Goal: Information Seeking & Learning: Learn about a topic

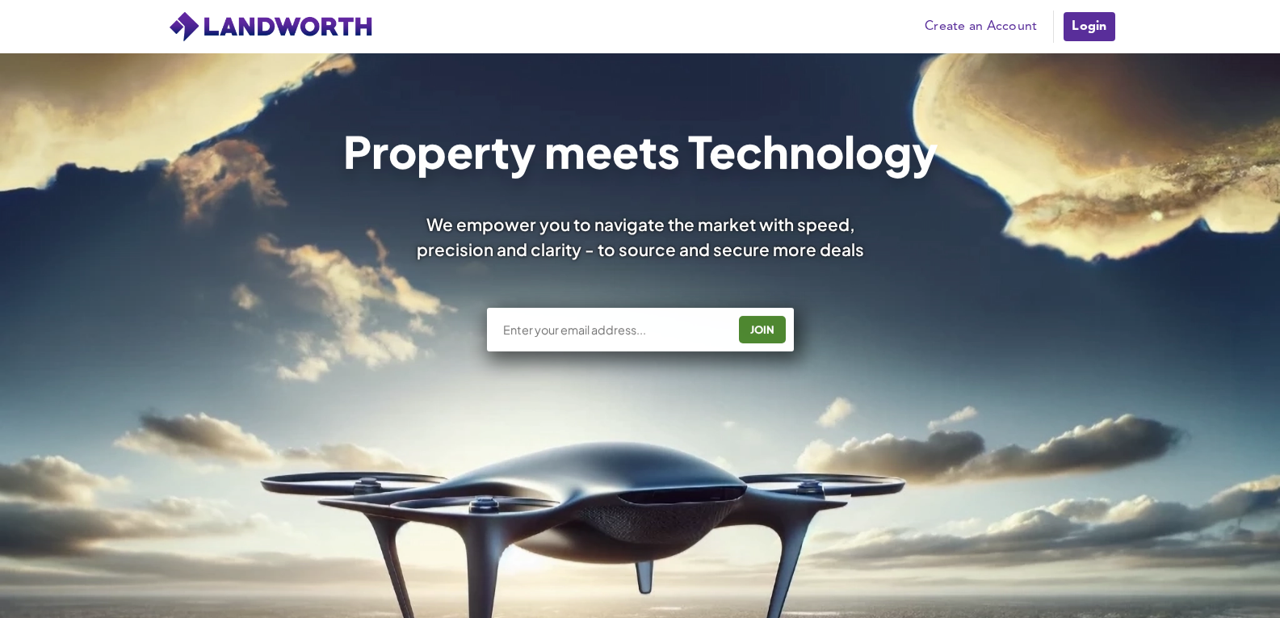
click at [1096, 50] on div "Pricing Create an Account Users Estate Agents First Time Buyers House Hunters H…" at bounding box center [640, 26] width 969 height 53
click at [1103, 15] on link "Login" at bounding box center [1089, 27] width 54 height 32
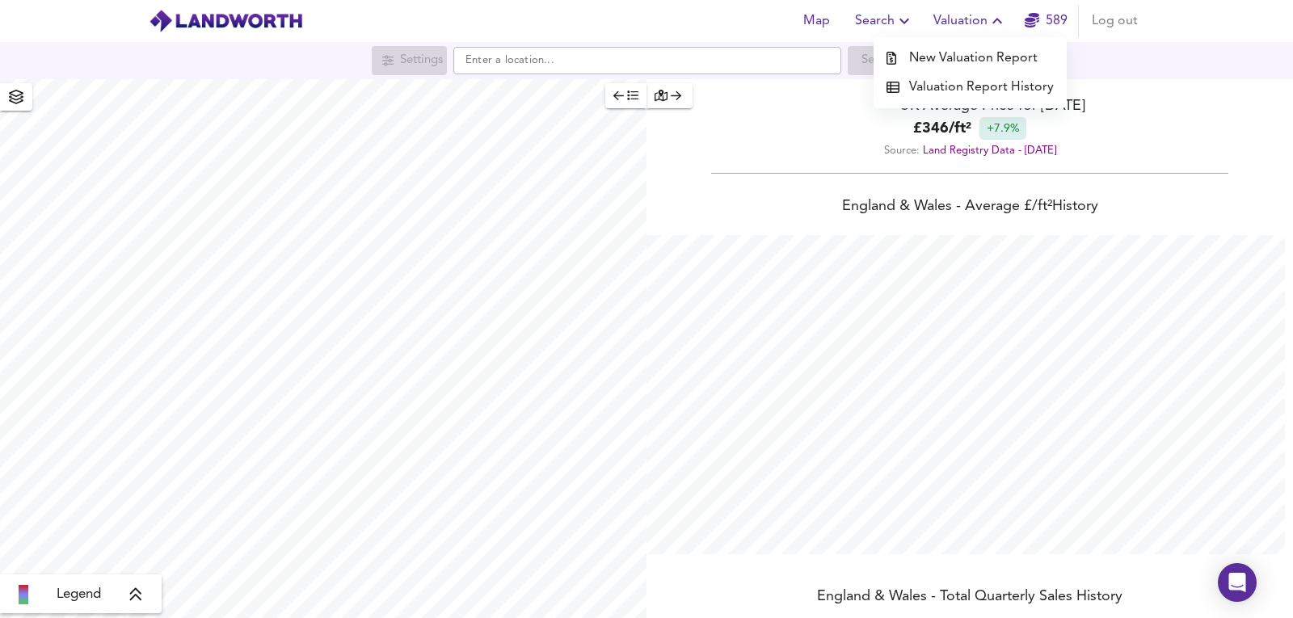
scroll to position [130, 0]
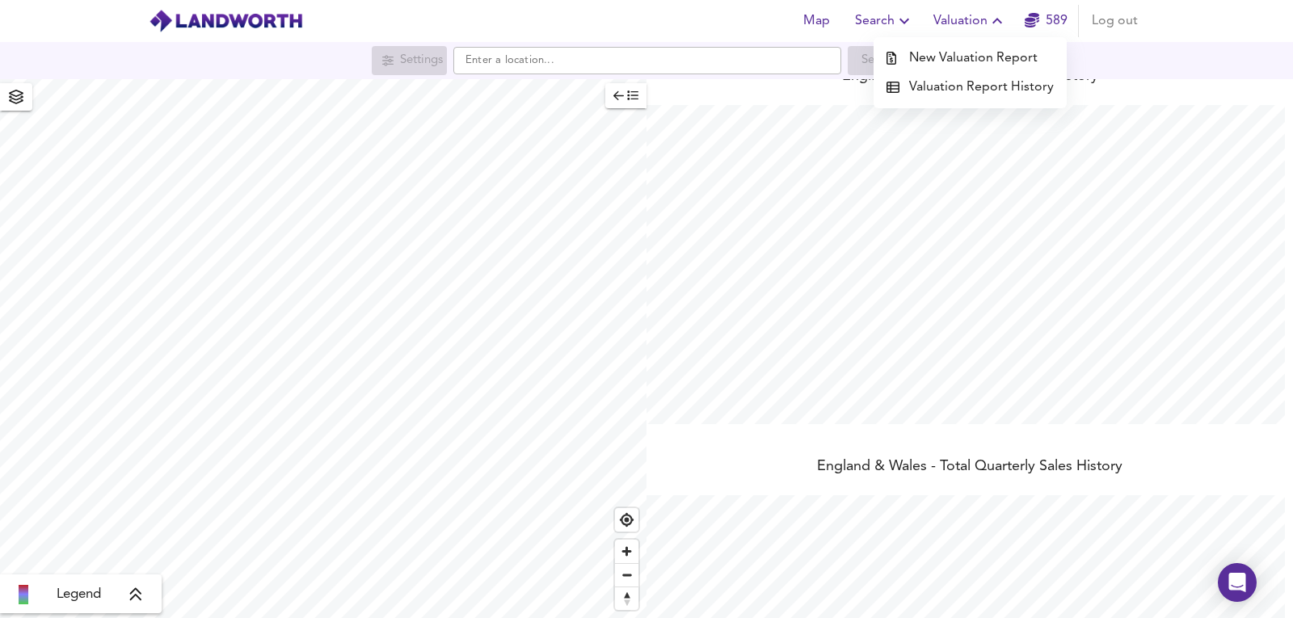
click at [750, 19] on div "Map Search Valuation New Valuation Report Valuation Report History 589 Log out" at bounding box center [646, 21] width 1034 height 40
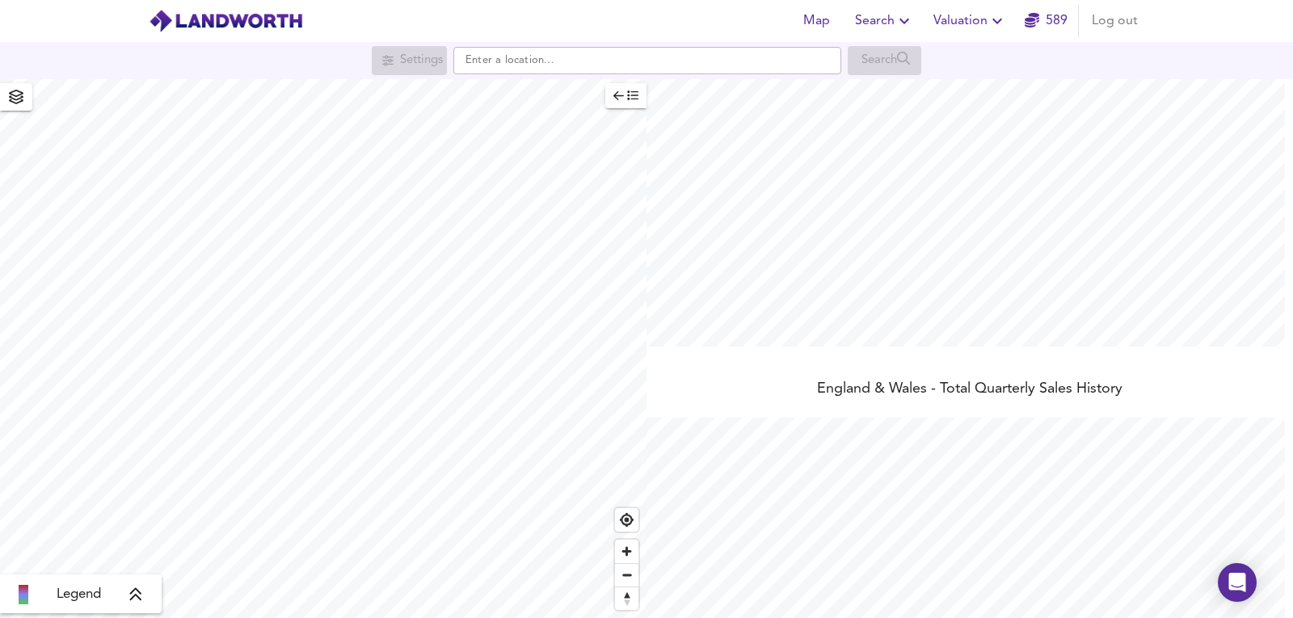
scroll to position [74, 0]
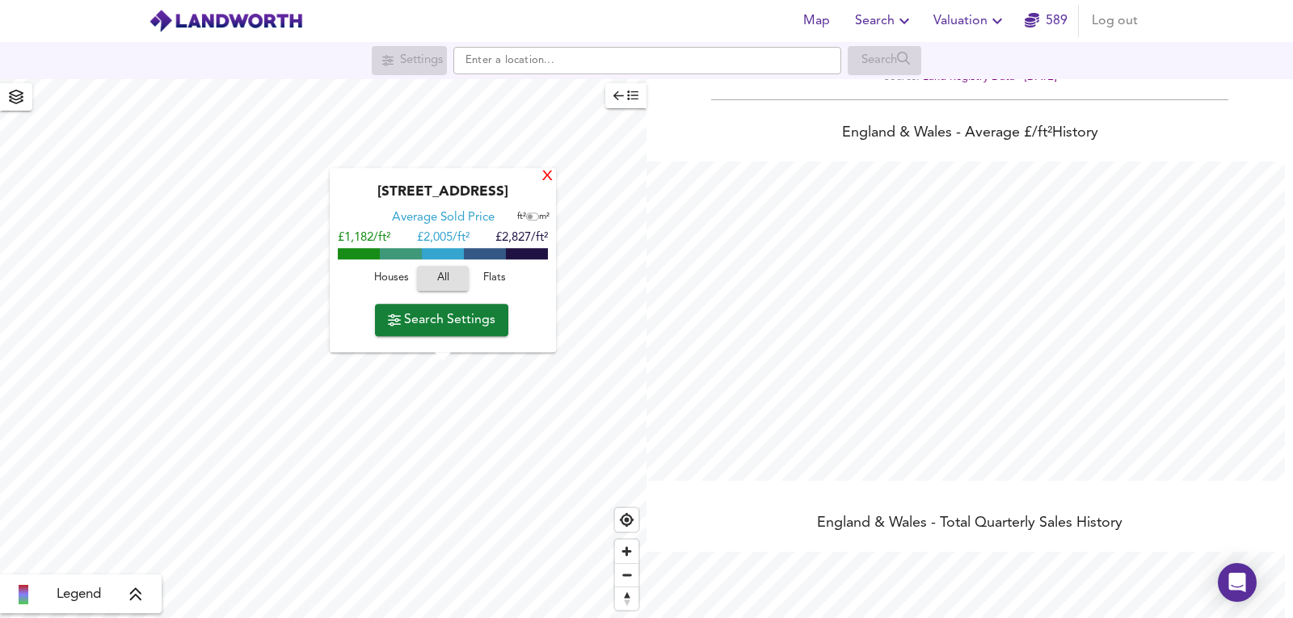
click at [550, 174] on div "X" at bounding box center [547, 177] width 14 height 15
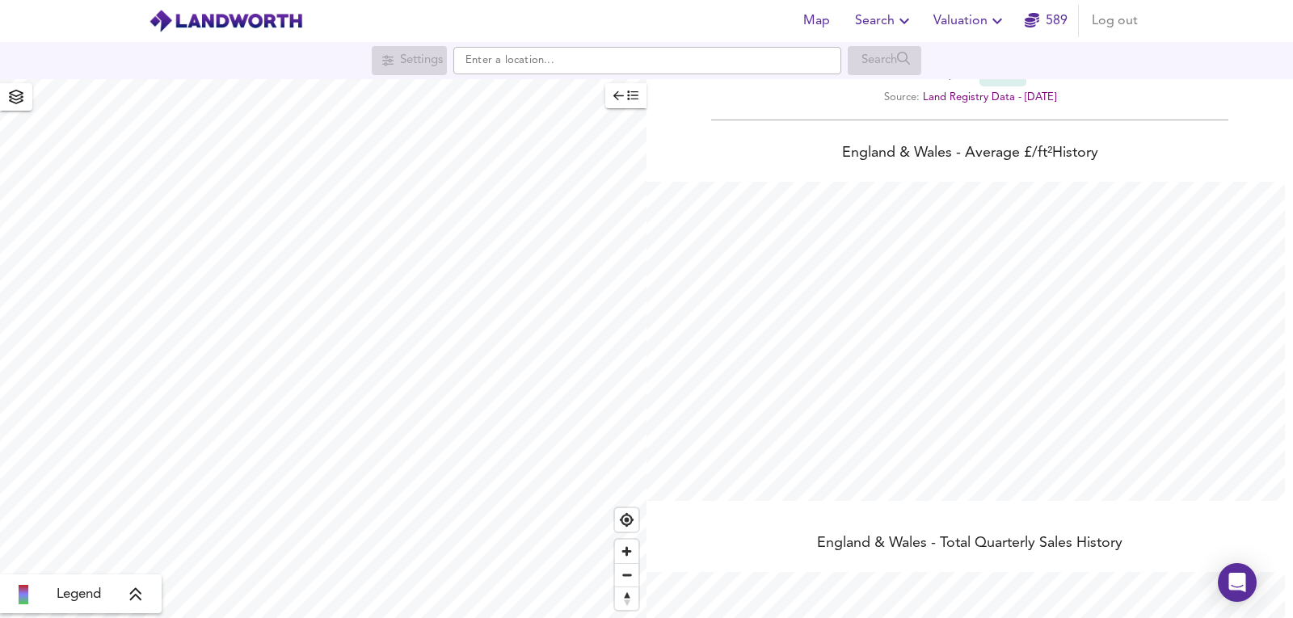
scroll to position [0, 0]
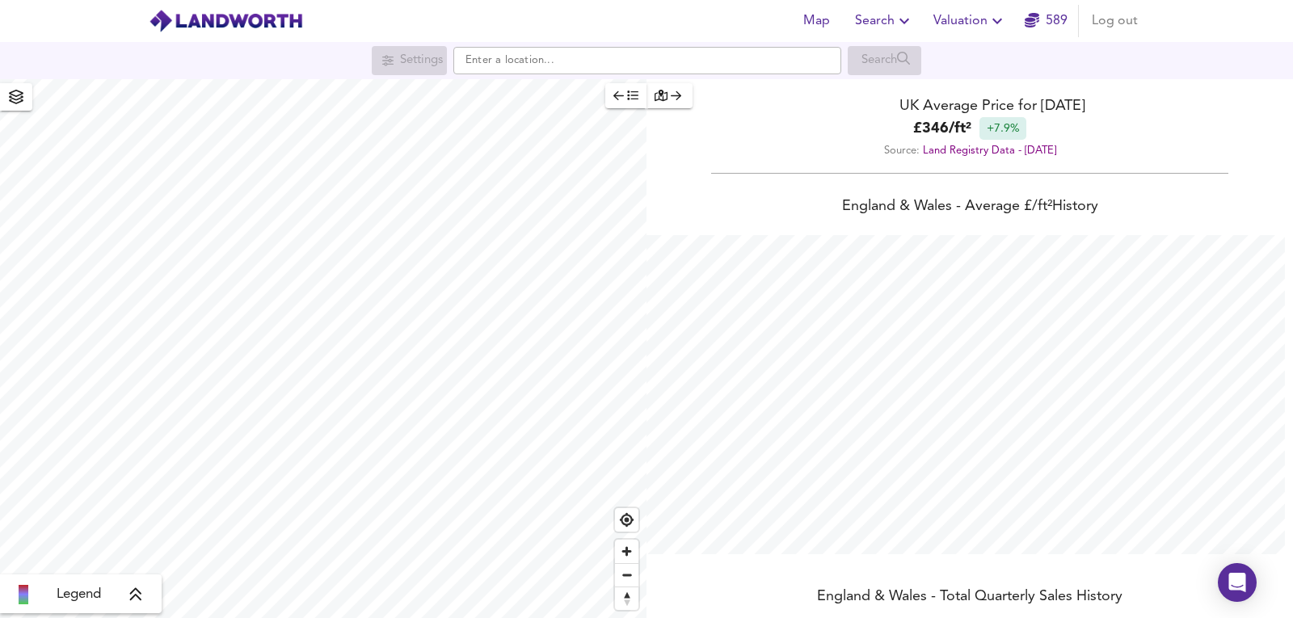
click at [1234, 158] on div "Source: Land Registry Data - July 2025" at bounding box center [969, 151] width 646 height 22
click at [971, 22] on span "Valuation" at bounding box center [970, 21] width 74 height 23
click at [958, 82] on li "Valuation Report History" at bounding box center [969, 87] width 193 height 29
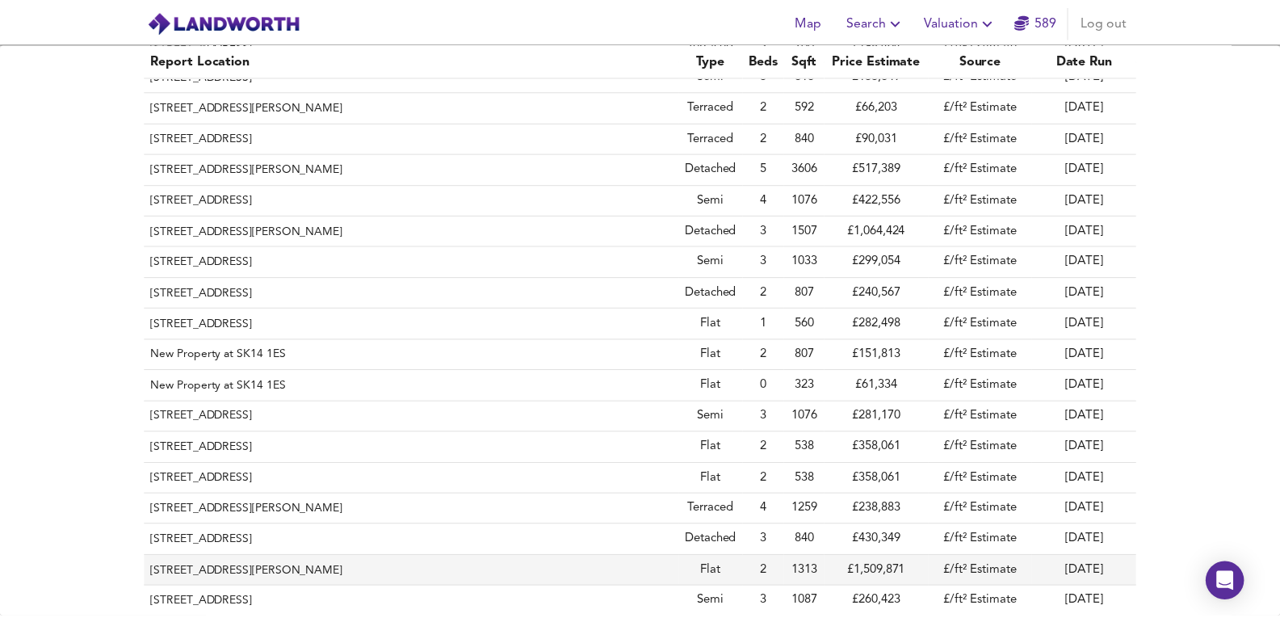
scroll to position [377, 0]
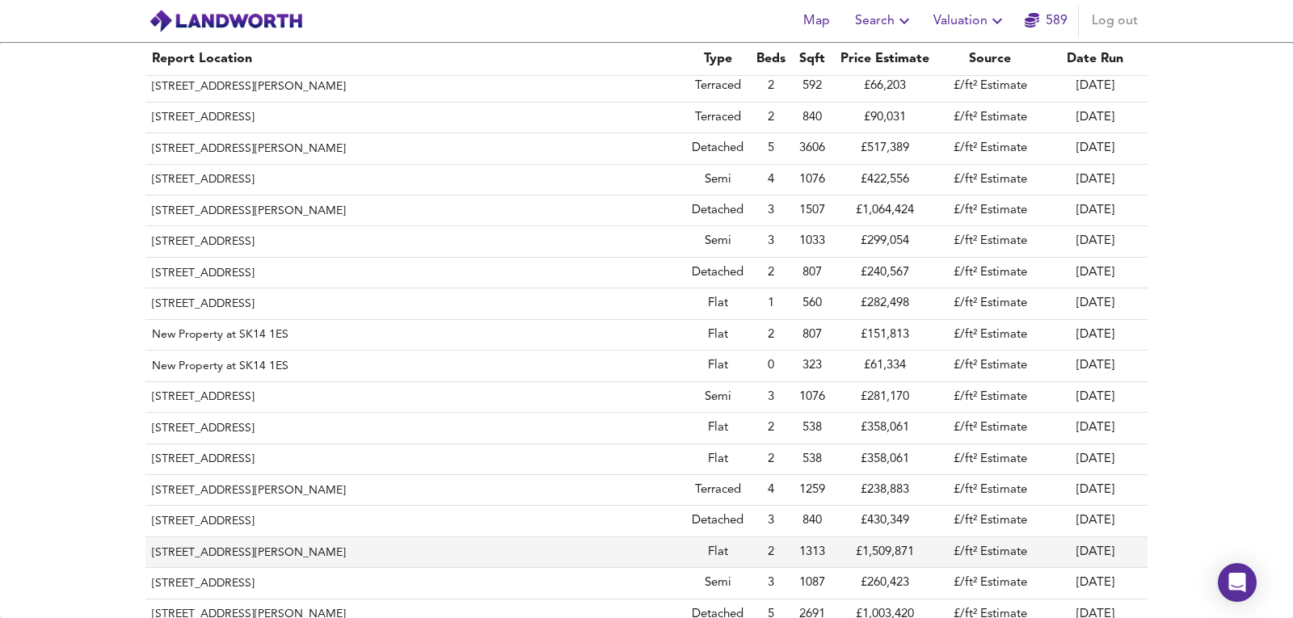
click at [629, 543] on th "Flat 5, Bridgeman House, 1 Radnor Terrace, London, Kensington And Chelsea, W14 …" at bounding box center [415, 552] width 540 height 31
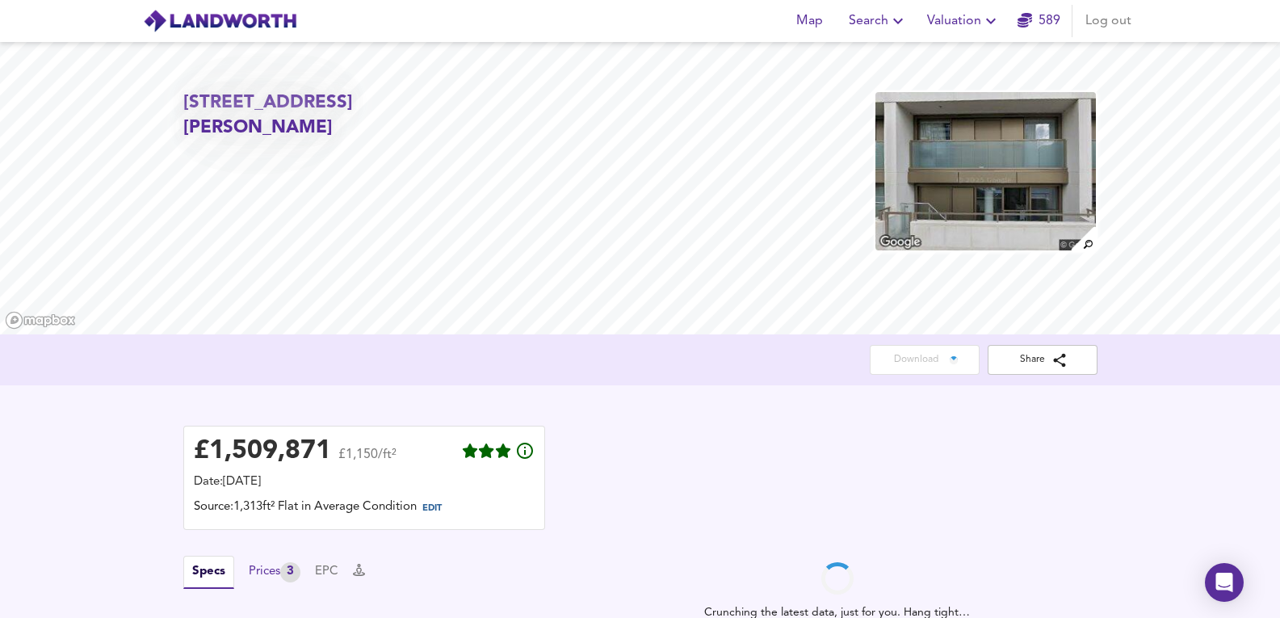
click at [287, 562] on div "3" at bounding box center [290, 572] width 20 height 20
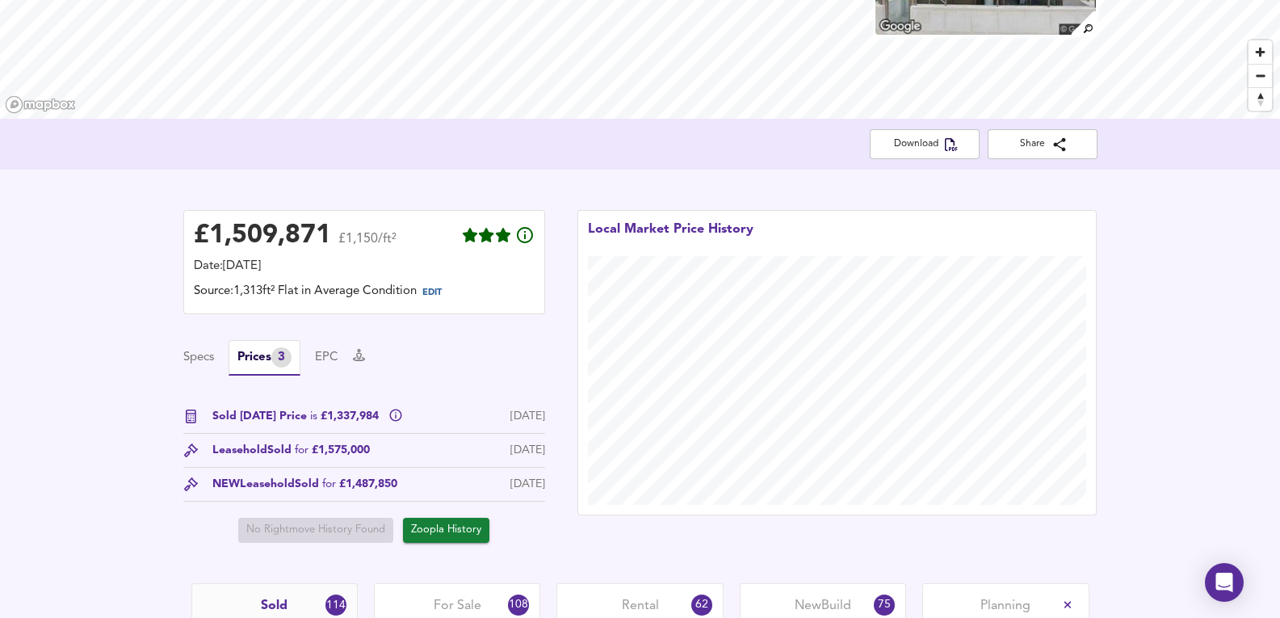
drag, startPoint x: 359, startPoint y: 482, endPoint x: 416, endPoint y: 482, distance: 56.5
click at [416, 483] on div "NEW Leasehold Sold for £1,487,850 17 Feb 2015" at bounding box center [364, 489] width 362 height 26
click at [416, 482] on div "NEW Leasehold Sold for £1,487,850 17 Feb 2015" at bounding box center [364, 489] width 362 height 26
click at [441, 472] on div "Sold Today Price is £1,337,984 8 Sept 2025 Leasehold Sold for £1,575,000 6 Mar …" at bounding box center [364, 475] width 362 height 135
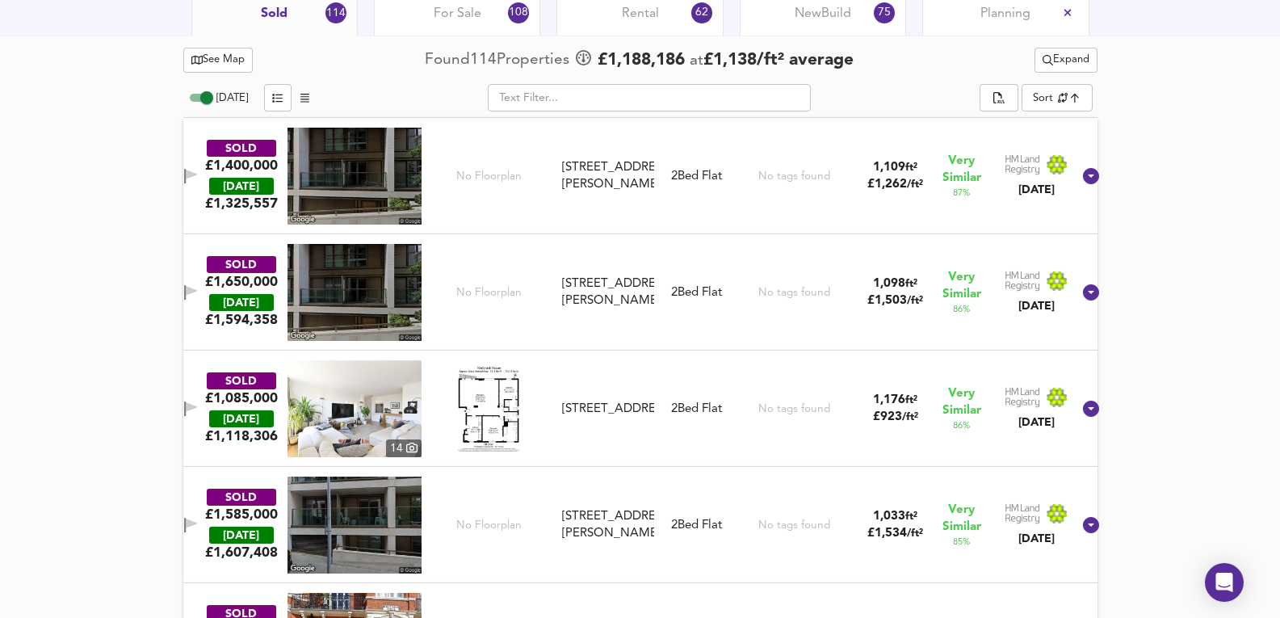
scroll to position [646, 0]
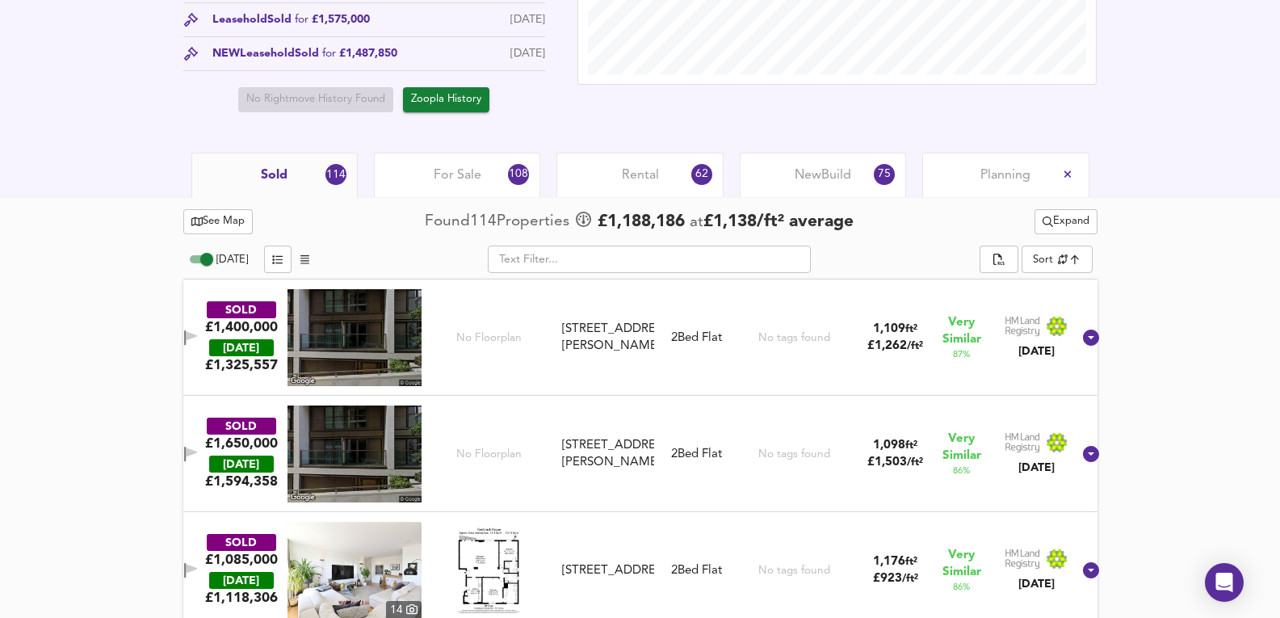
click at [461, 191] on div "For Sale 108" at bounding box center [457, 175] width 166 height 44
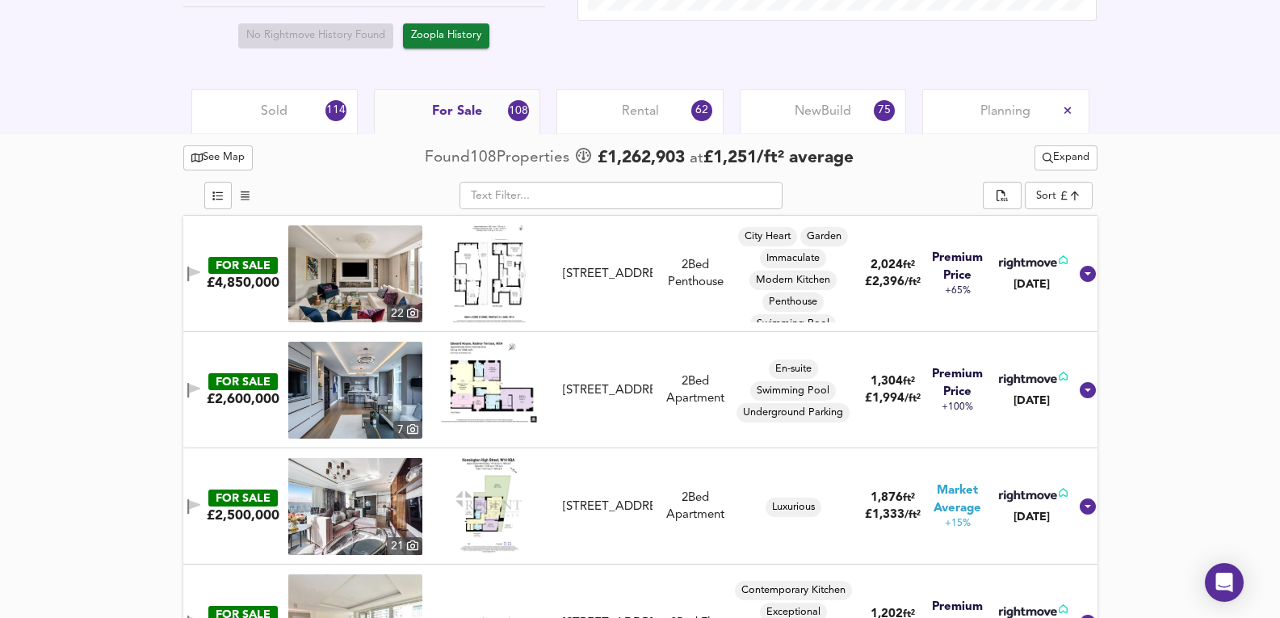
scroll to position [646, 0]
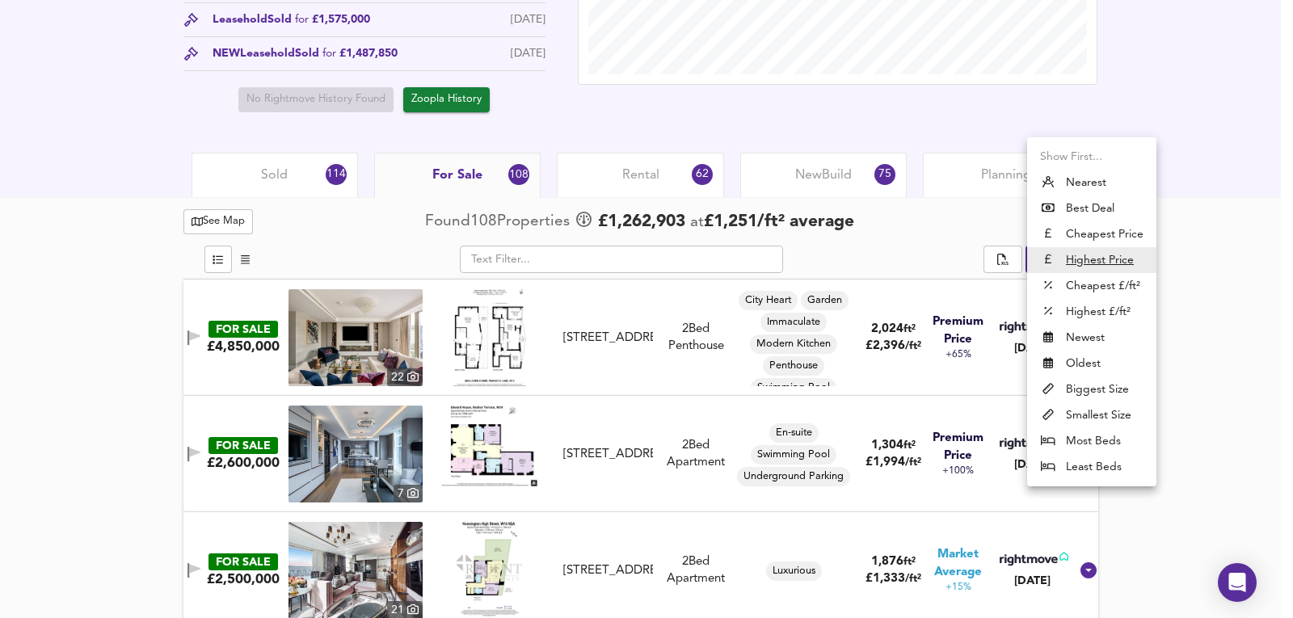
click at [1099, 365] on li "Oldest" at bounding box center [1091, 364] width 129 height 26
type input "oldest"
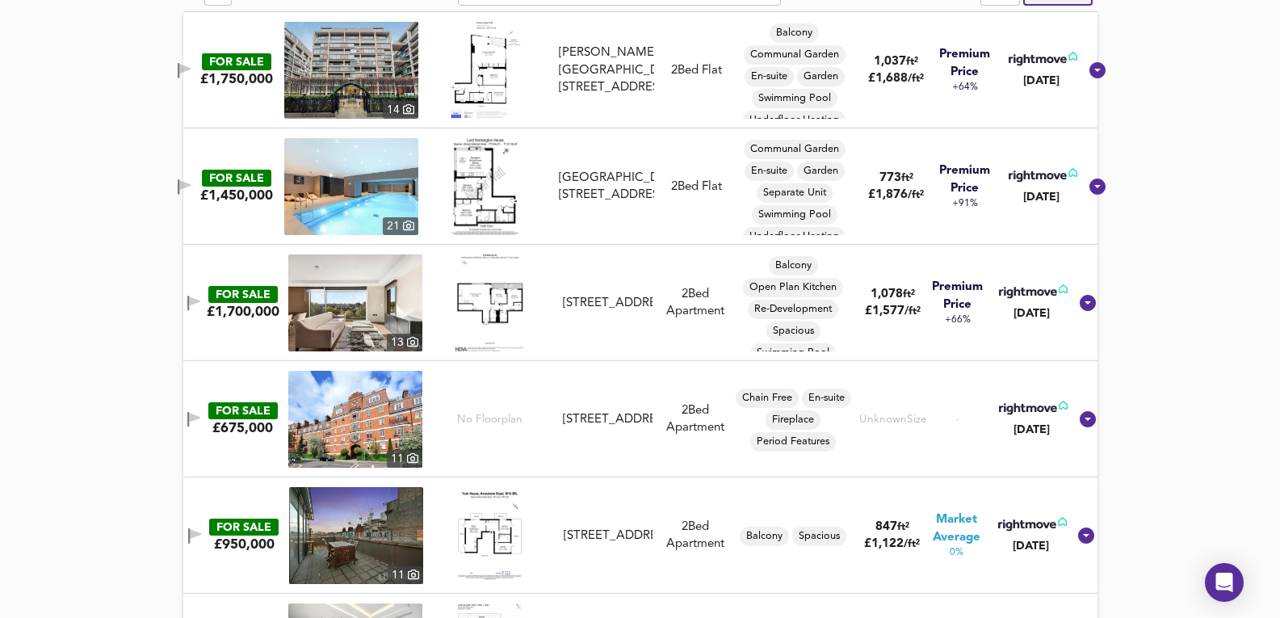
scroll to position [1077, 0]
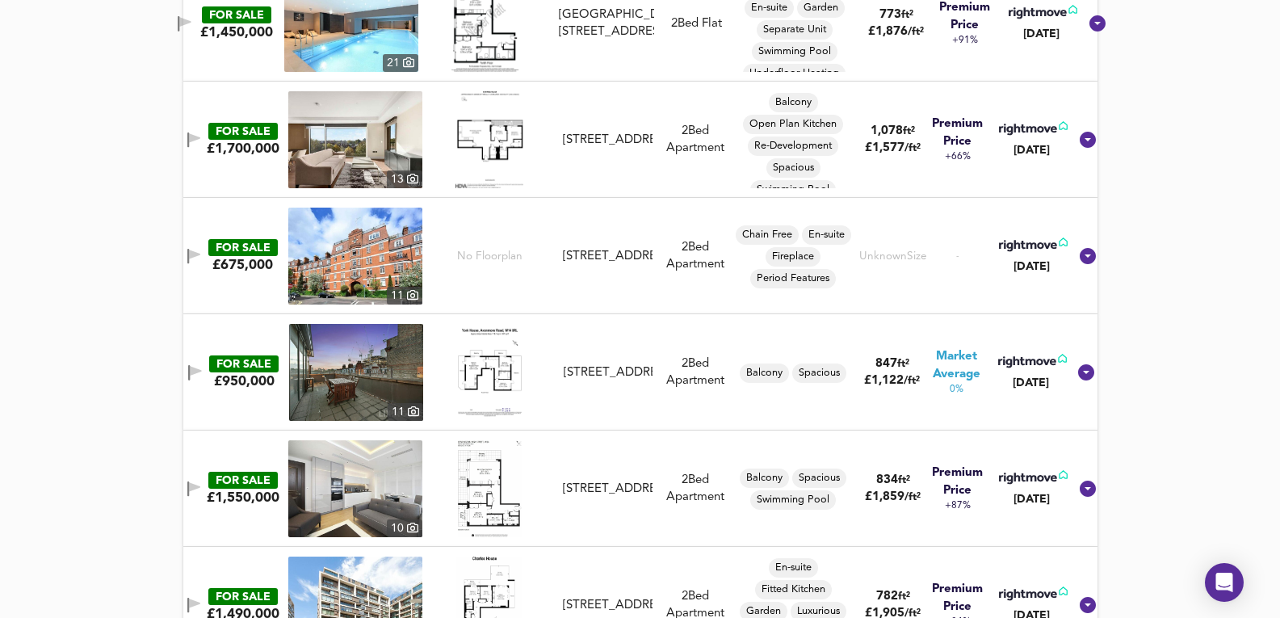
click at [337, 254] on img at bounding box center [355, 256] width 134 height 97
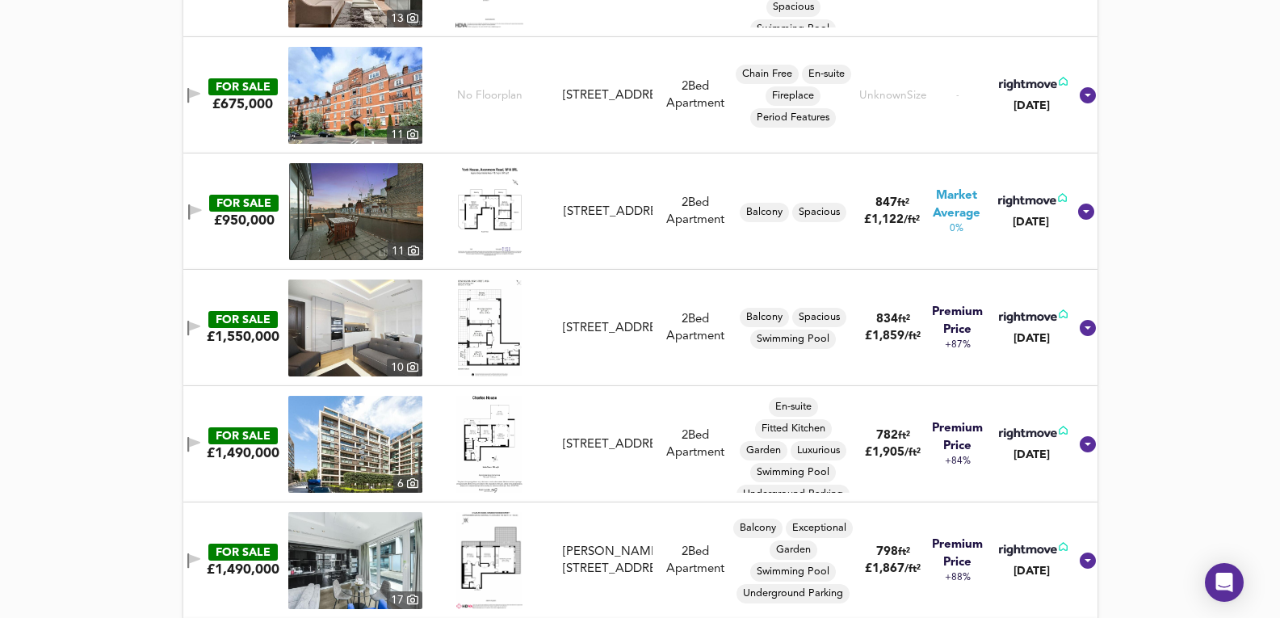
scroll to position [1238, 0]
click at [384, 333] on img at bounding box center [355, 327] width 134 height 97
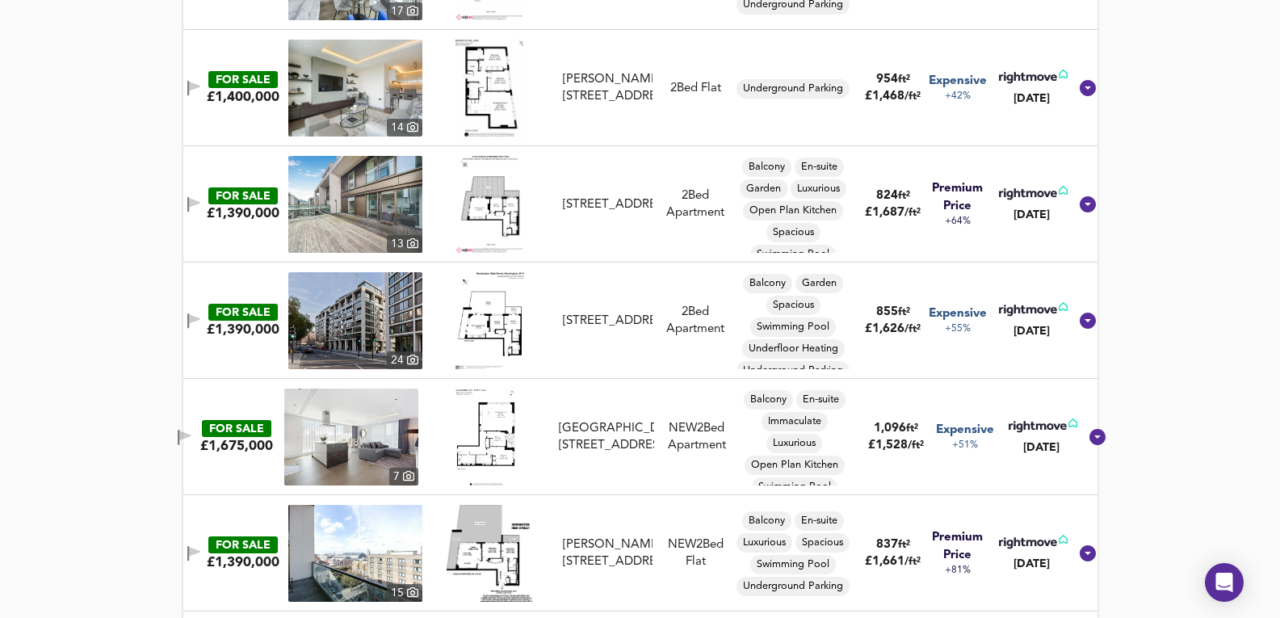
scroll to position [1939, 0]
